Goal: Navigation & Orientation: Understand site structure

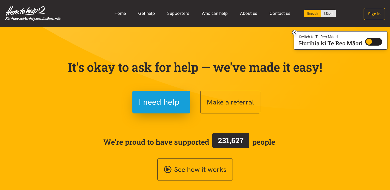
click at [29, 9] on img at bounding box center [33, 13] width 56 height 15
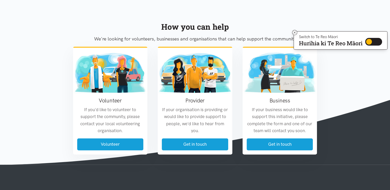
scroll to position [589, 0]
click at [293, 33] on icon at bounding box center [295, 33] width 4 height 4
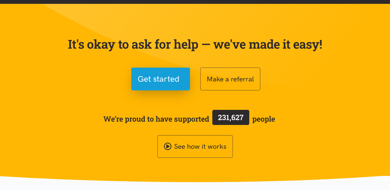
scroll to position [0, 0]
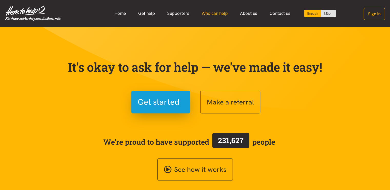
click at [215, 15] on link "Who can help" at bounding box center [214, 13] width 38 height 11
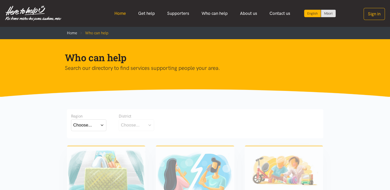
click at [123, 16] on link "Home" at bounding box center [120, 13] width 24 height 11
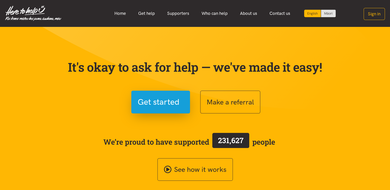
click at [123, 16] on link "Home" at bounding box center [120, 13] width 24 height 11
